Goal: Task Accomplishment & Management: Use online tool/utility

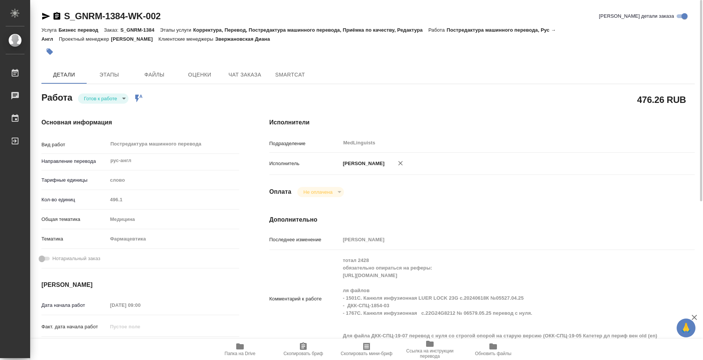
click at [244, 354] on span "Папка на Drive" at bounding box center [239, 353] width 31 height 5
copy p "S_GNRM-1384"
drag, startPoint x: 122, startPoint y: 31, endPoint x: 145, endPoint y: 1, distance: 38.2
click at [154, 30] on p "S_GNRM-1384" at bounding box center [140, 30] width 40 height 6
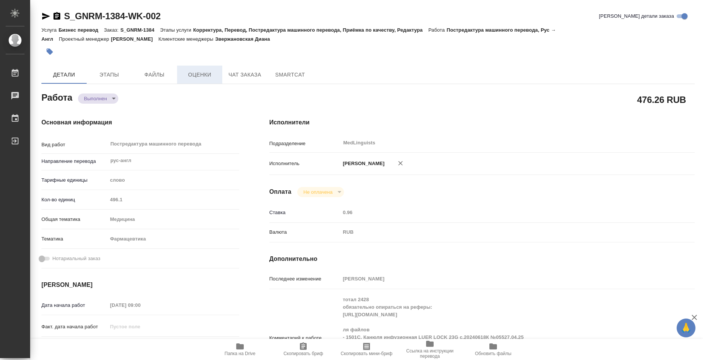
type textarea "x"
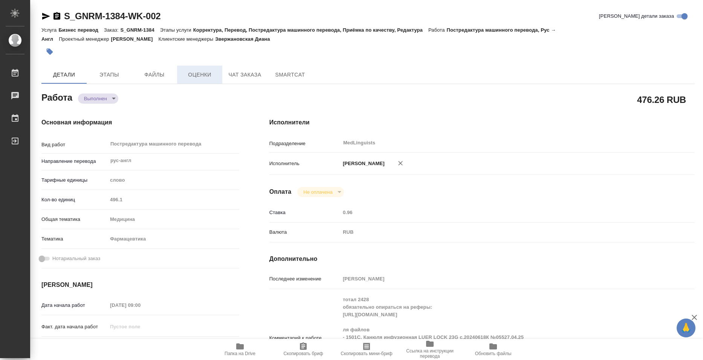
type textarea "x"
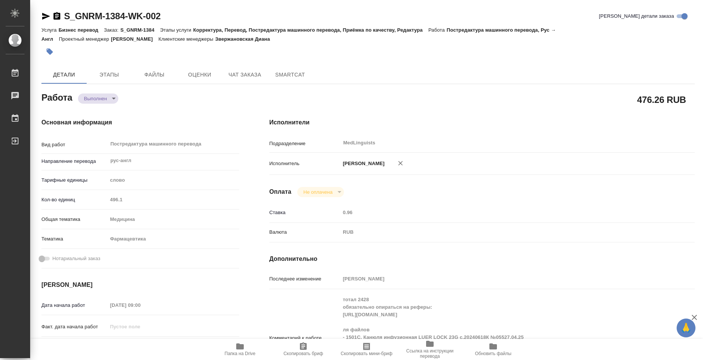
type textarea "x"
